Goal: Task Accomplishment & Management: Manage account settings

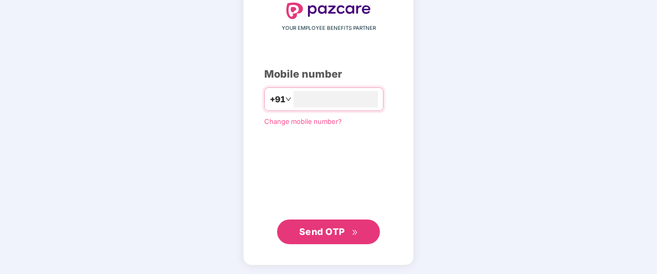
type input "**********"
click at [340, 227] on span "Send OTP" at bounding box center [322, 231] width 46 height 11
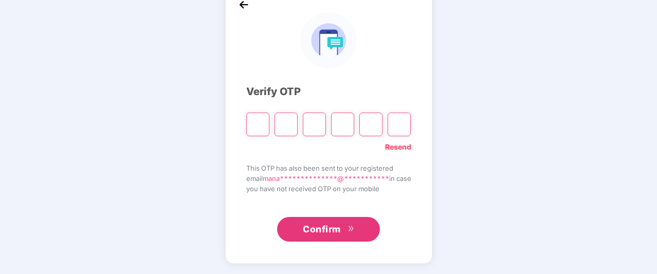
scroll to position [61, 0]
type input "*"
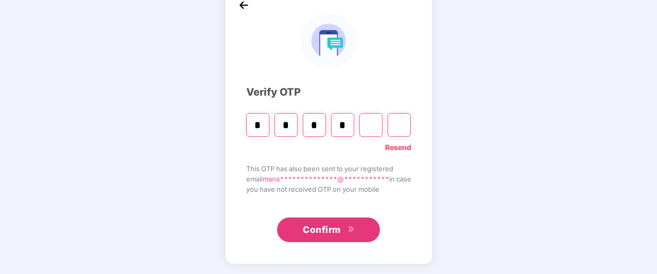
type input "*"
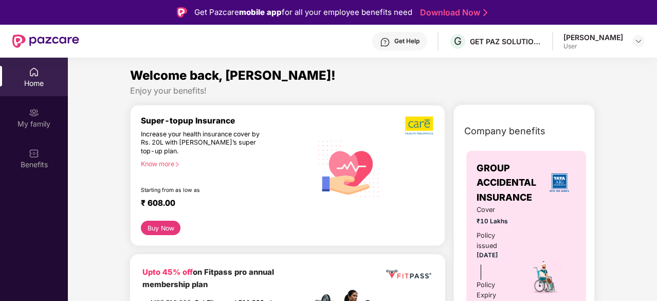
click at [631, 44] on div "Manasvi Bhatnagar User" at bounding box center [603, 41] width 81 height 18
click at [635, 44] on img at bounding box center [638, 41] width 8 height 8
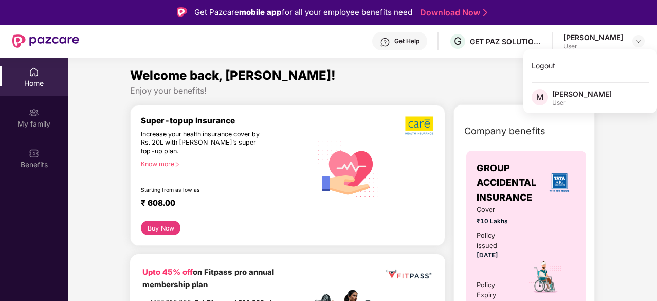
click at [593, 40] on div "Manasvi Bhatnagar" at bounding box center [593, 37] width 60 height 10
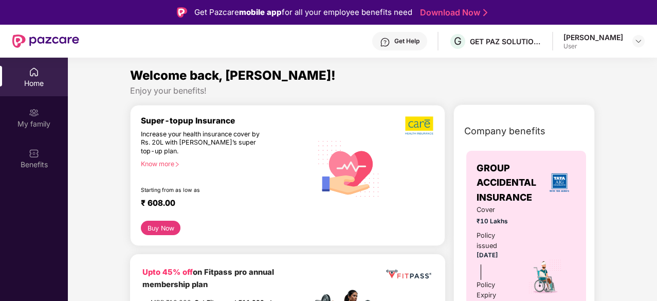
click at [566, 38] on div "Manasvi Bhatnagar" at bounding box center [593, 37] width 60 height 10
click at [635, 42] on img at bounding box center [638, 41] width 8 height 8
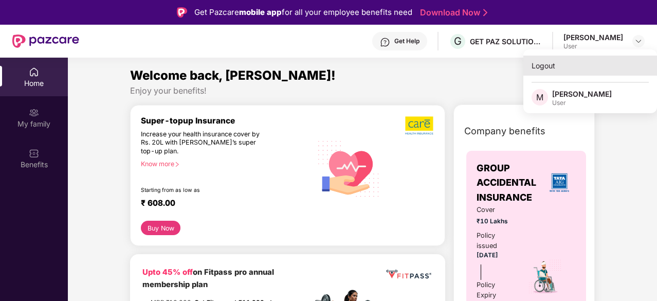
click at [566, 69] on div "Logout" at bounding box center [590, 66] width 134 height 20
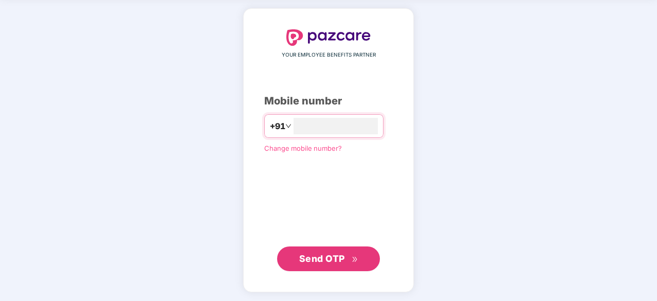
type input "**********"
click at [328, 256] on span "Send OTP" at bounding box center [322, 257] width 46 height 11
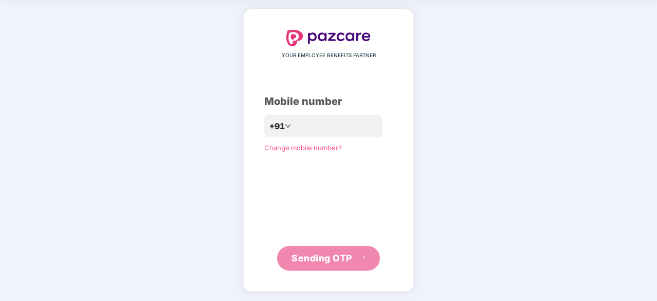
scroll to position [34, 0]
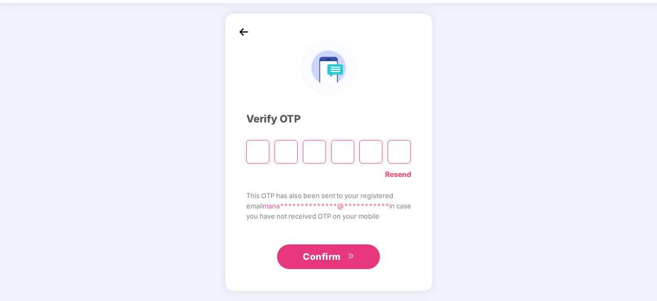
type input "*"
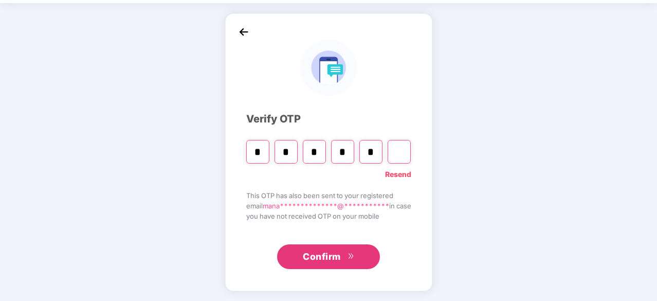
type input "*"
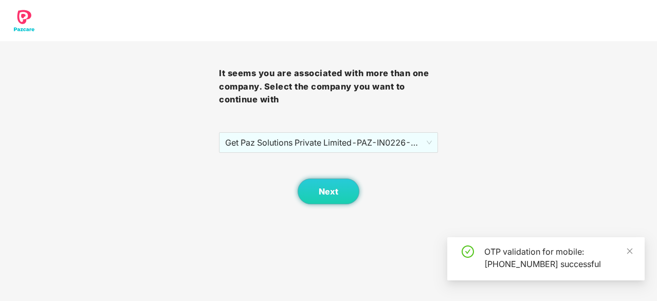
scroll to position [0, 0]
click at [336, 198] on button "Next" at bounding box center [329, 191] width 62 height 26
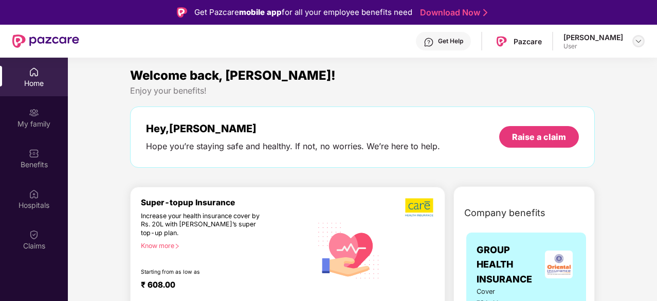
click at [638, 37] on img at bounding box center [638, 41] width 8 height 8
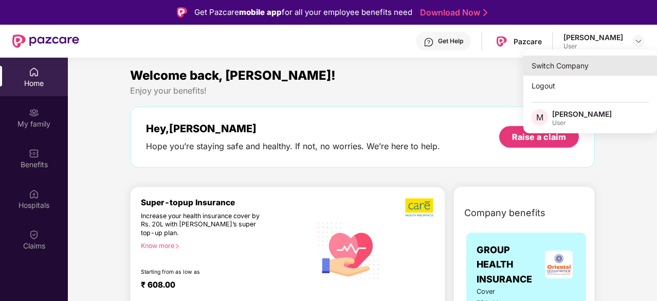
click at [568, 65] on div "Switch Company" at bounding box center [590, 66] width 134 height 20
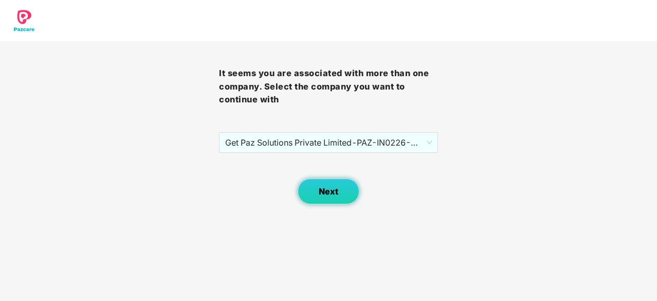
click at [326, 190] on span "Next" at bounding box center [329, 192] width 20 height 10
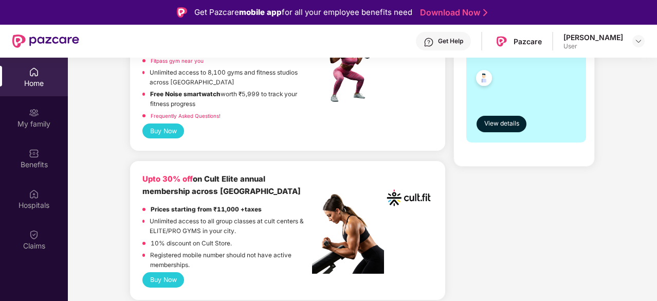
scroll to position [229, 0]
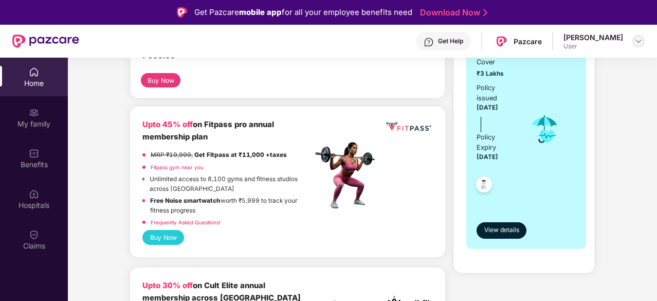
click at [637, 38] on img at bounding box center [638, 41] width 8 height 8
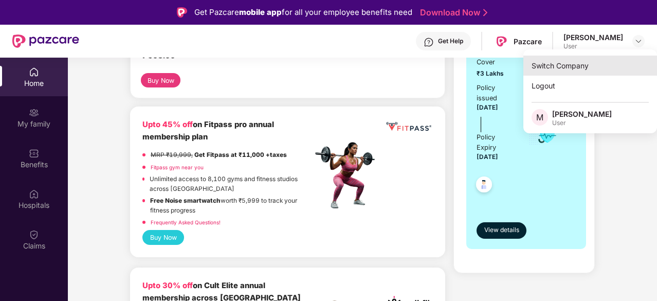
click at [574, 64] on div "Switch Company" at bounding box center [590, 66] width 134 height 20
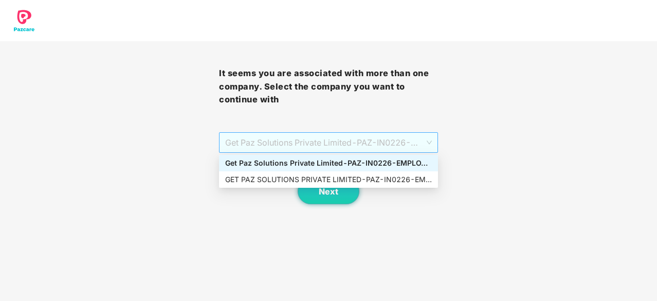
click at [428, 144] on span "Get Paz Solutions Private Limited - PAZ-IN0226 - EMPLOYEE" at bounding box center [328, 143] width 207 height 20
click at [418, 178] on div "GET PAZ SOLUTIONS PRIVATE LIMITED - PAZ-IN0226 - EMPLOYEE" at bounding box center [328, 179] width 207 height 11
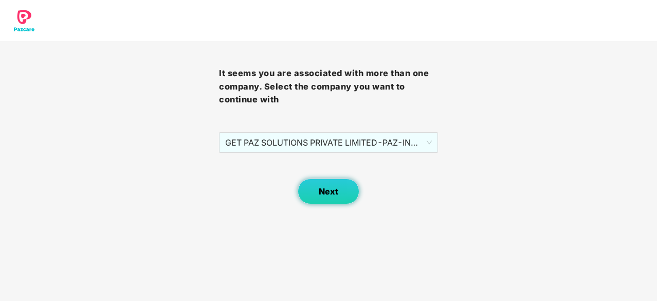
click at [352, 188] on button "Next" at bounding box center [329, 191] width 62 height 26
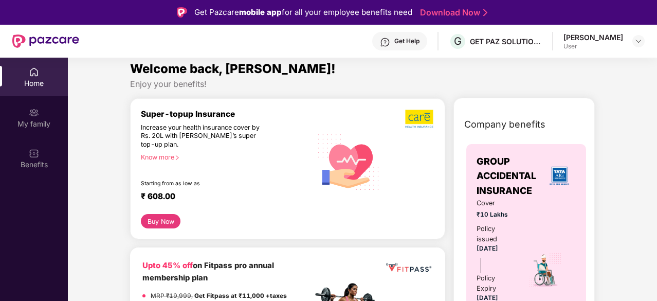
scroll to position [0, 0]
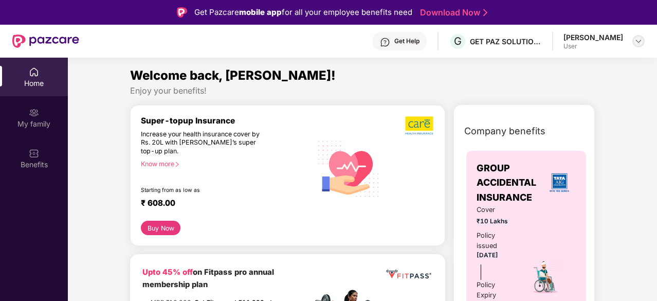
click at [635, 41] on img at bounding box center [638, 41] width 8 height 8
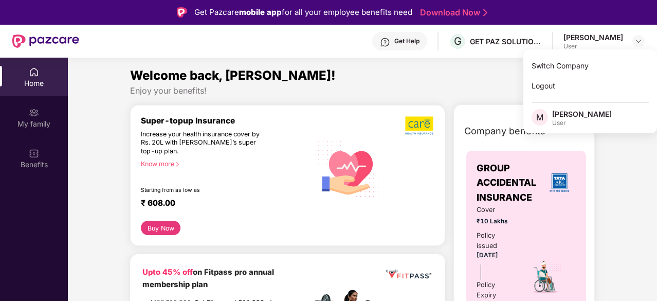
click at [471, 82] on div "Welcome back, [PERSON_NAME]!" at bounding box center [362, 76] width 465 height 20
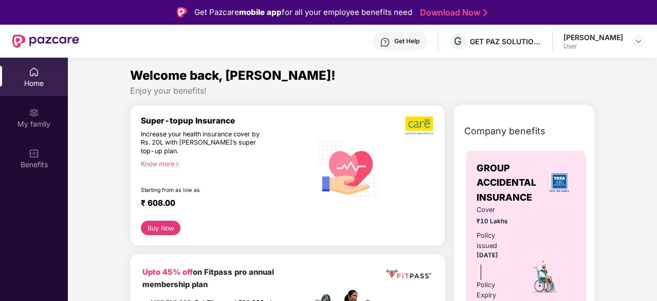
click at [605, 40] on div "Manasvi" at bounding box center [593, 37] width 60 height 10
click at [635, 43] on img at bounding box center [638, 41] width 8 height 8
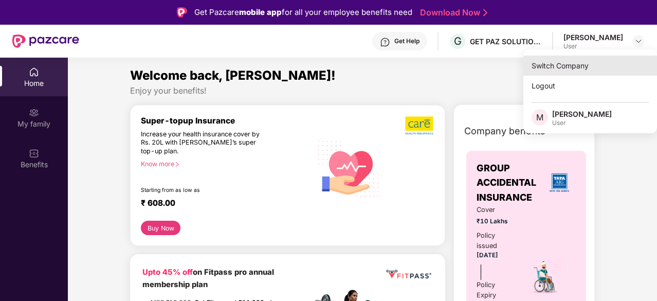
click at [559, 63] on div "Switch Company" at bounding box center [590, 66] width 134 height 20
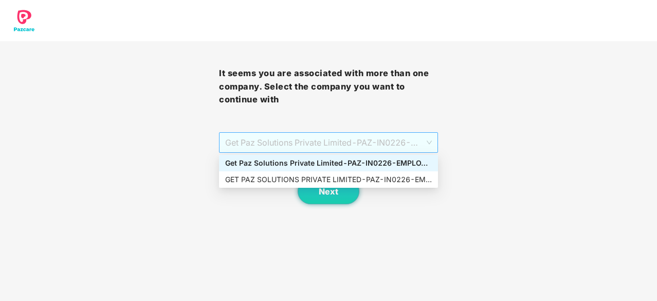
click at [429, 142] on span "Get Paz Solutions Private Limited - PAZ-IN0226 - EMPLOYEE" at bounding box center [328, 143] width 207 height 20
click at [408, 180] on div "GET PAZ SOLUTIONS PRIVATE LIMITED - PAZ-IN0226 - EMPLOYEE" at bounding box center [328, 179] width 207 height 11
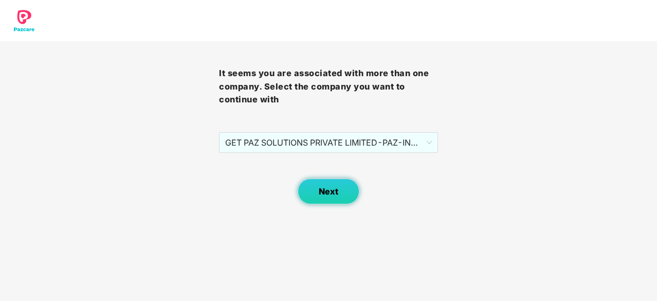
click at [342, 197] on button "Next" at bounding box center [329, 191] width 62 height 26
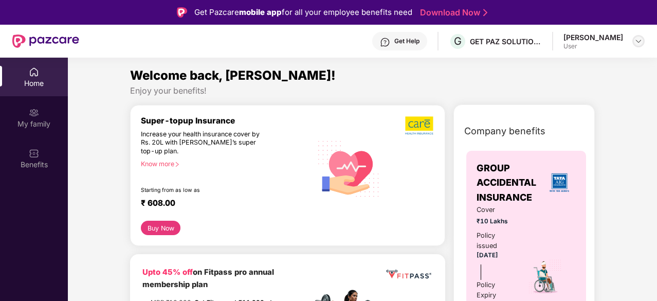
click at [634, 41] on div at bounding box center [638, 41] width 12 height 12
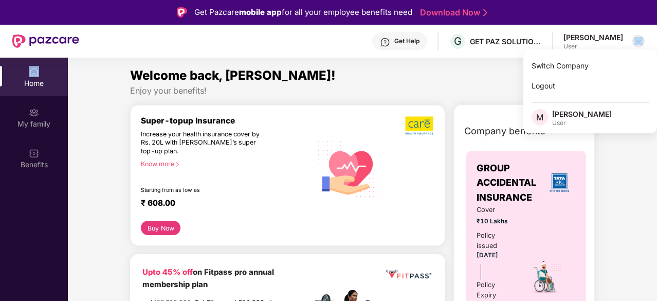
click at [633, 40] on div at bounding box center [638, 41] width 12 height 12
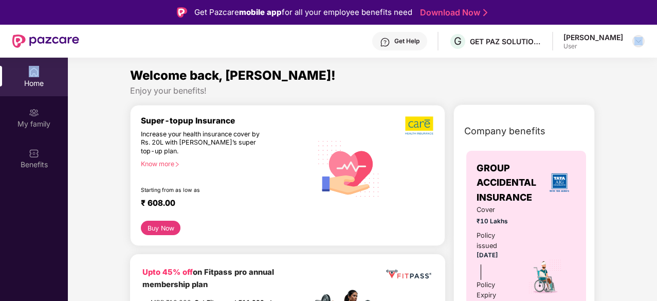
click at [634, 40] on div at bounding box center [638, 41] width 12 height 12
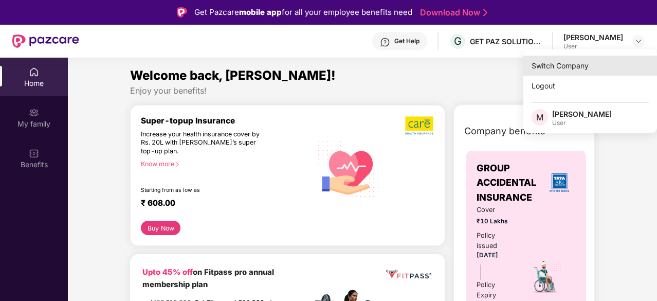
click at [583, 63] on div "Switch Company" at bounding box center [590, 66] width 134 height 20
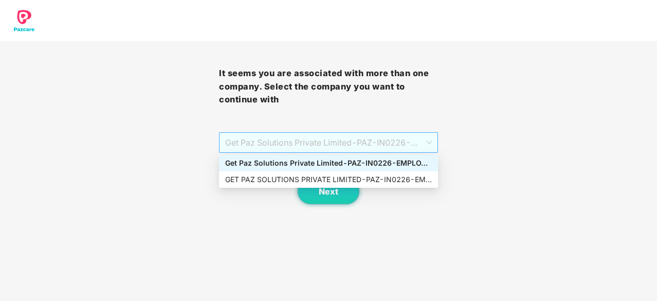
click at [427, 144] on span "Get Paz Solutions Private Limited - PAZ-IN0226 - EMPLOYEE" at bounding box center [328, 143] width 207 height 20
click at [399, 180] on div "GET PAZ SOLUTIONS PRIVATE LIMITED - PAZ-IN0226 - EMPLOYEE" at bounding box center [328, 179] width 207 height 11
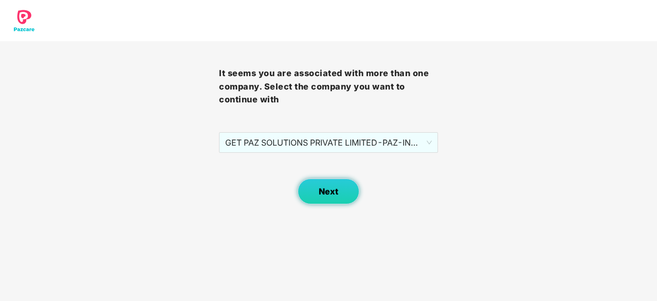
click at [333, 194] on span "Next" at bounding box center [329, 192] width 20 height 10
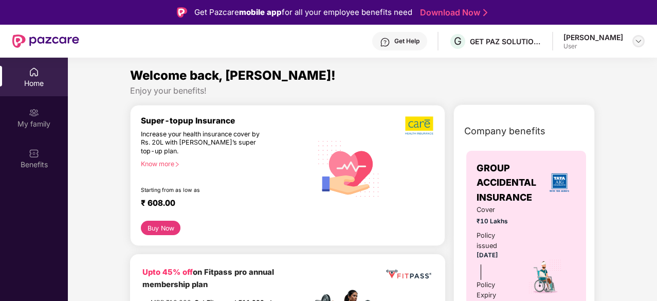
click at [641, 40] on img at bounding box center [638, 41] width 8 height 8
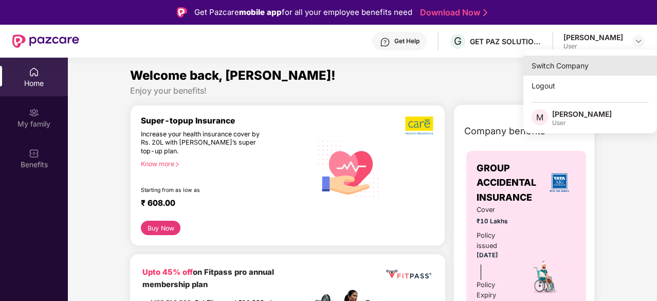
click at [600, 69] on div "Switch Company" at bounding box center [590, 66] width 134 height 20
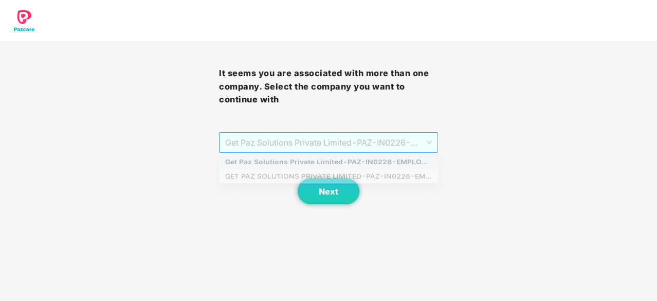
click at [433, 139] on div "Get Paz Solutions Private Limited - PAZ-IN0226 - EMPLOYEE" at bounding box center [328, 142] width 219 height 21
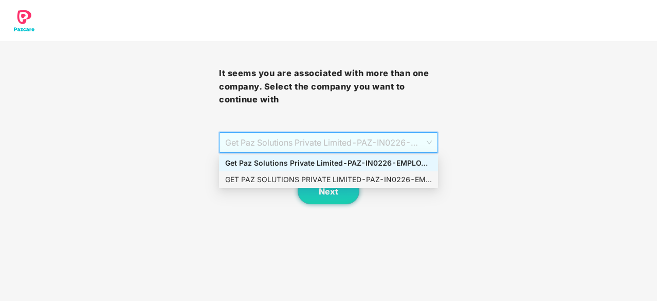
click at [420, 182] on div "GET PAZ SOLUTIONS PRIVATE LIMITED - PAZ-IN0226 - EMPLOYEE" at bounding box center [328, 179] width 207 height 11
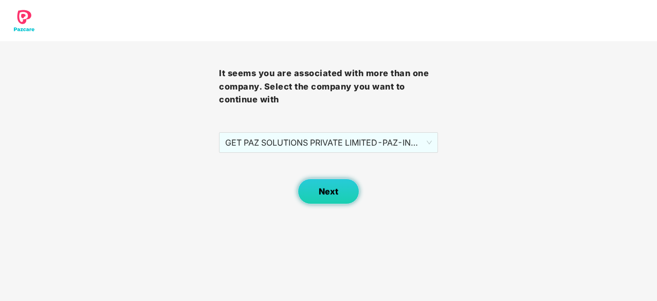
click at [347, 191] on button "Next" at bounding box center [329, 191] width 62 height 26
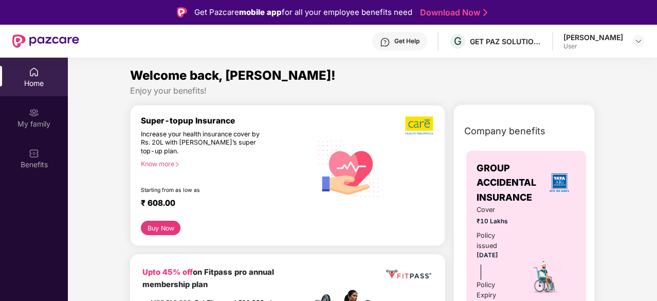
click at [613, 49] on div "User" at bounding box center [593, 46] width 60 height 8
click at [635, 44] on img at bounding box center [638, 41] width 8 height 8
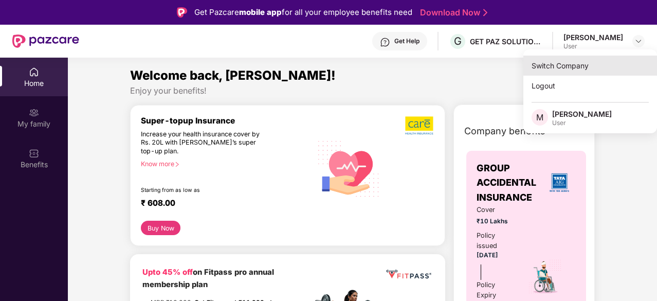
click at [597, 63] on div "Switch Company" at bounding box center [590, 66] width 134 height 20
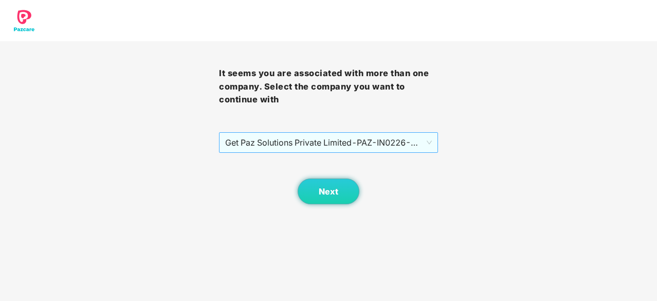
click at [432, 143] on div "Get Paz Solutions Private Limited - PAZ-IN0226 - EMPLOYEE" at bounding box center [328, 142] width 219 height 21
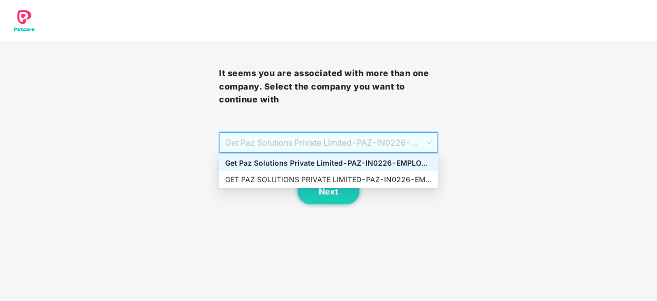
click at [414, 163] on div "Get Paz Solutions Private Limited - PAZ-IN0226 - EMPLOYEE" at bounding box center [328, 162] width 207 height 11
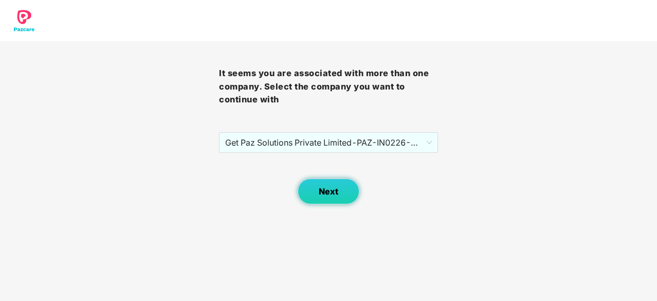
click at [331, 190] on span "Next" at bounding box center [329, 192] width 20 height 10
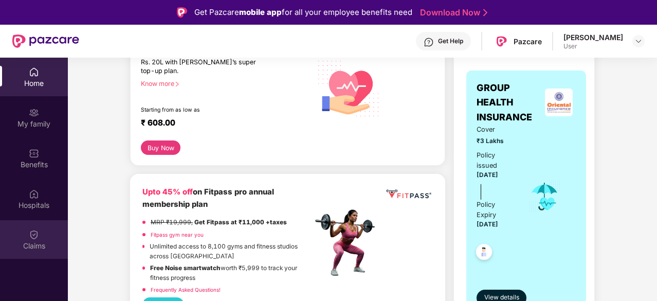
scroll to position [162, 0]
click at [38, 231] on img at bounding box center [34, 234] width 10 height 10
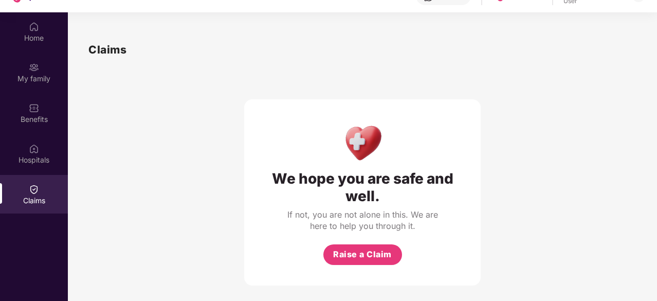
scroll to position [58, 0]
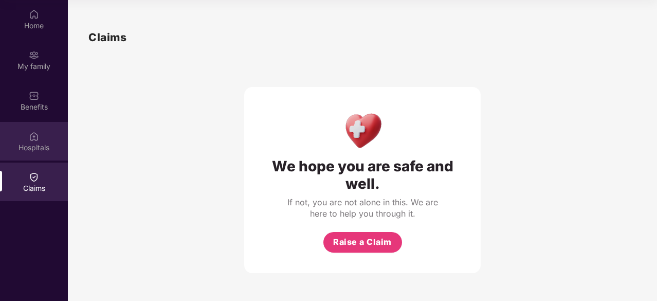
click at [28, 156] on div "Hospitals" at bounding box center [34, 141] width 68 height 39
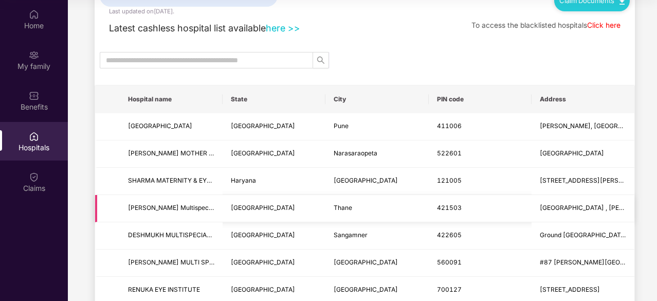
scroll to position [0, 0]
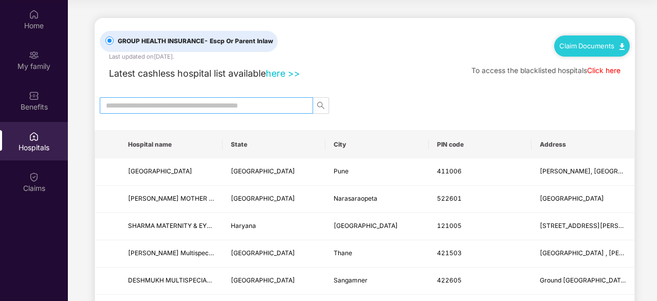
click at [273, 108] on input "text" at bounding box center [202, 105] width 193 height 11
type input "****"
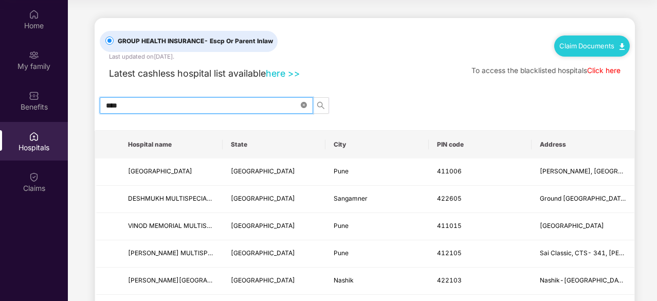
click at [302, 102] on icon "close-circle" at bounding box center [304, 105] width 6 height 6
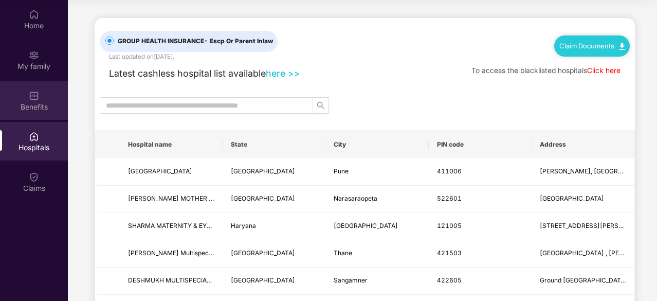
click at [39, 117] on div "Benefits" at bounding box center [34, 100] width 68 height 39
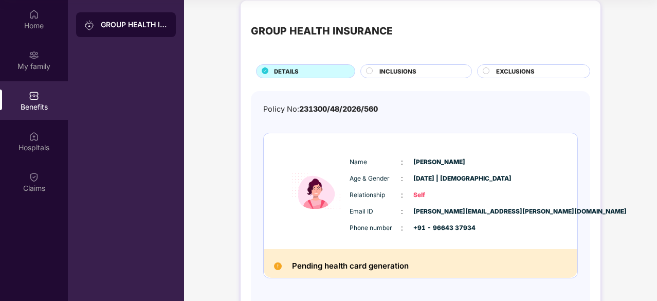
scroll to position [8, 0]
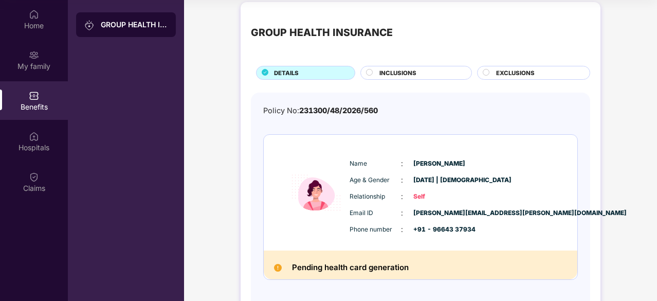
click at [368, 70] on circle at bounding box center [369, 72] width 6 height 6
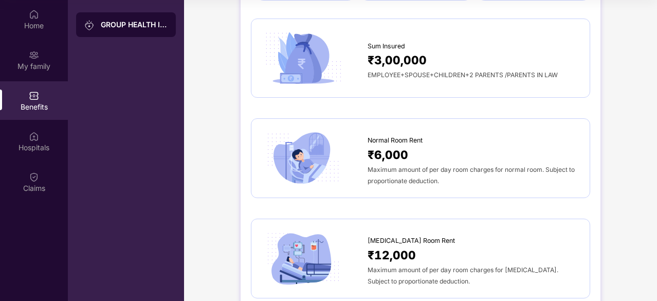
scroll to position [0, 0]
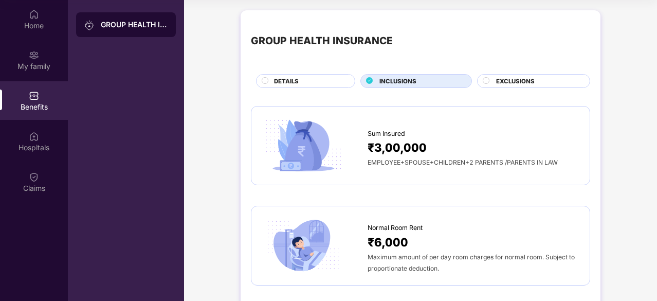
click at [525, 77] on span "EXCLUSIONS" at bounding box center [515, 81] width 39 height 9
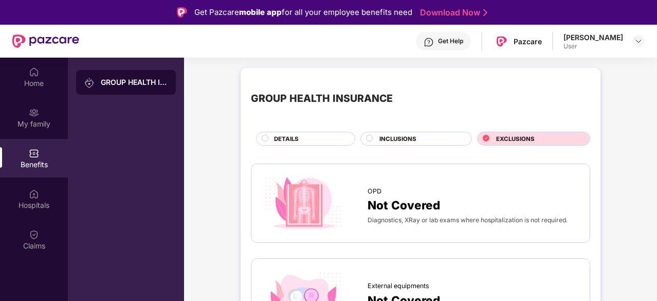
click at [315, 135] on div "DETAILS" at bounding box center [309, 139] width 81 height 11
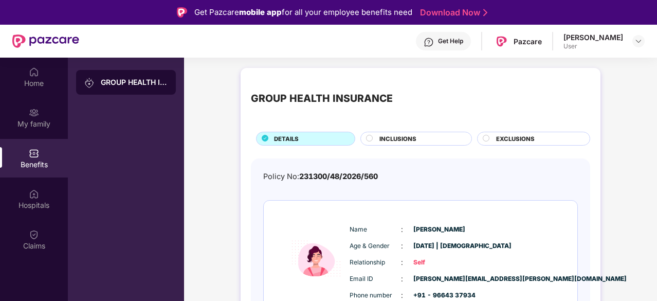
scroll to position [50, 0]
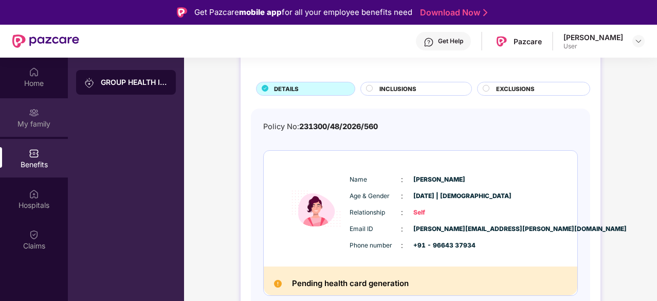
click at [42, 126] on div "My family" at bounding box center [34, 124] width 68 height 10
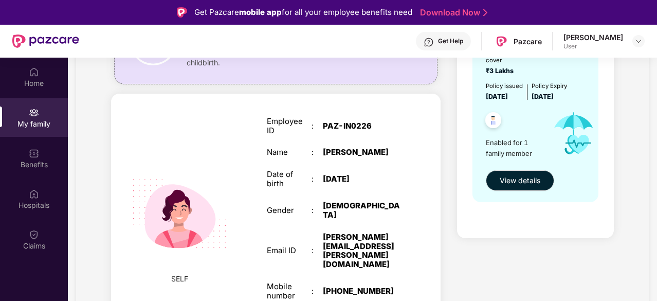
scroll to position [137, 0]
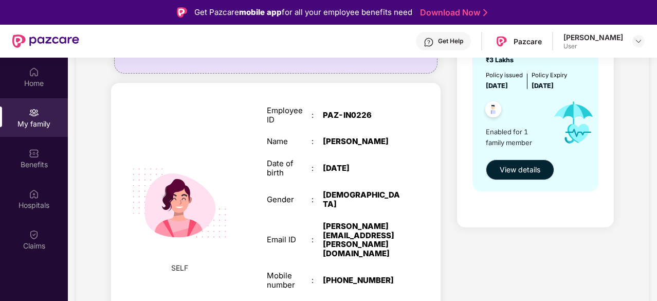
click at [525, 167] on span "View details" at bounding box center [520, 169] width 41 height 11
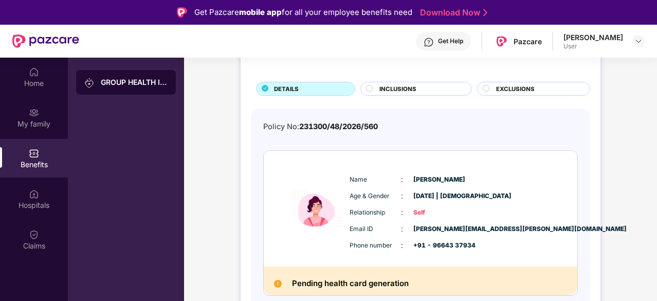
scroll to position [0, 0]
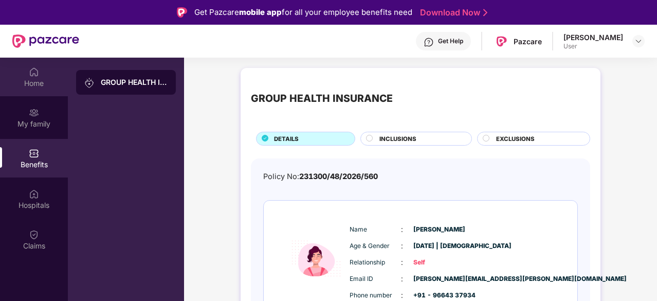
click at [31, 78] on div "Home" at bounding box center [34, 83] width 68 height 10
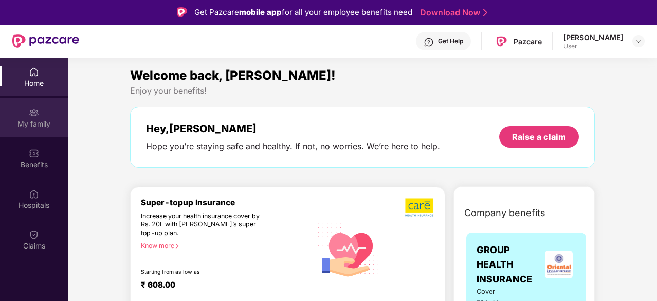
click at [17, 124] on div "My family" at bounding box center [34, 124] width 68 height 10
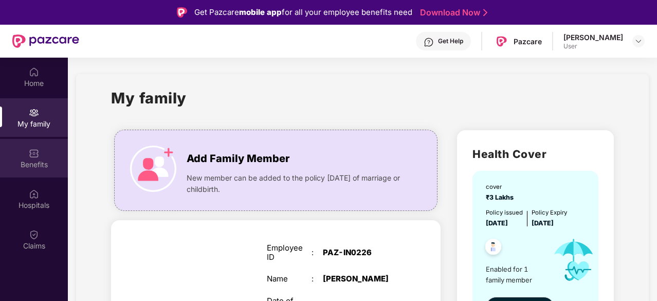
click at [42, 155] on div "Benefits" at bounding box center [34, 158] width 68 height 39
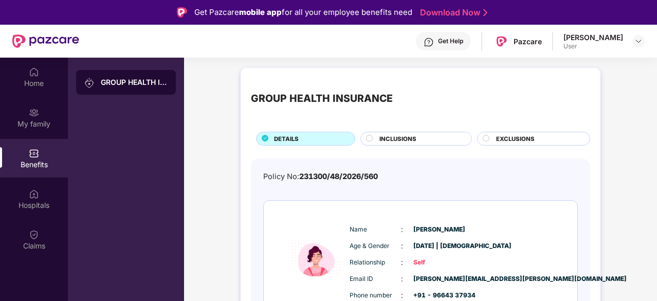
click at [125, 80] on div "GROUP HEALTH INSURANCE" at bounding box center [134, 82] width 67 height 10
click at [45, 64] on div "Home" at bounding box center [34, 77] width 68 height 39
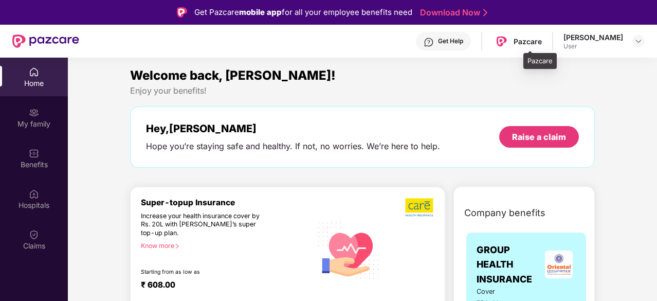
click at [542, 41] on div "Pazcare" at bounding box center [527, 41] width 28 height 10
click at [509, 40] on img at bounding box center [501, 41] width 15 height 15
click at [633, 42] on div at bounding box center [638, 41] width 12 height 12
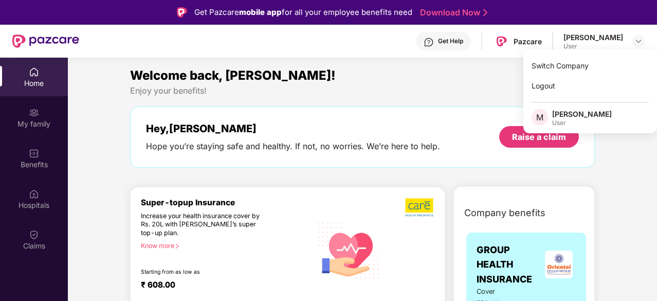
click at [477, 87] on div "Enjoy your benefits!" at bounding box center [362, 90] width 465 height 11
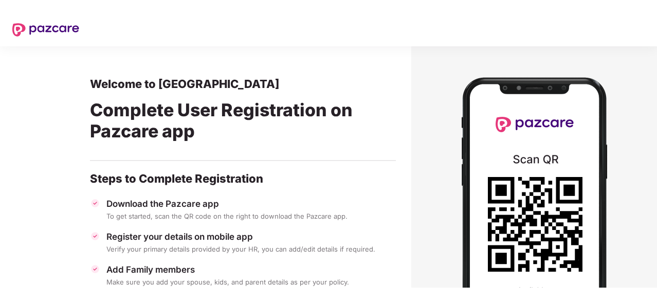
scroll to position [0, 1]
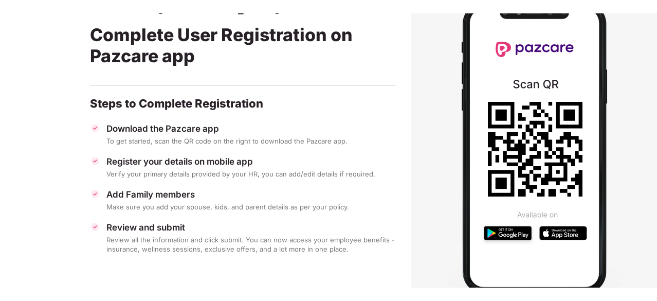
scroll to position [74, 0]
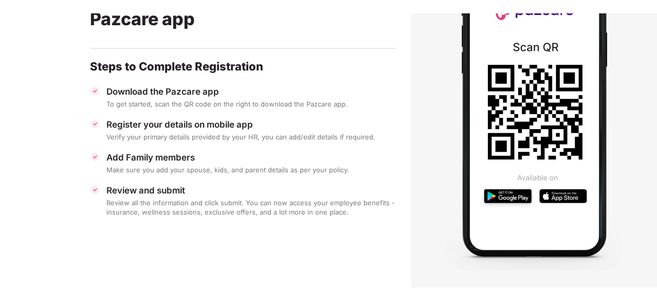
scroll to position [0, 1]
